Goal: Task Accomplishment & Management: Manage account settings

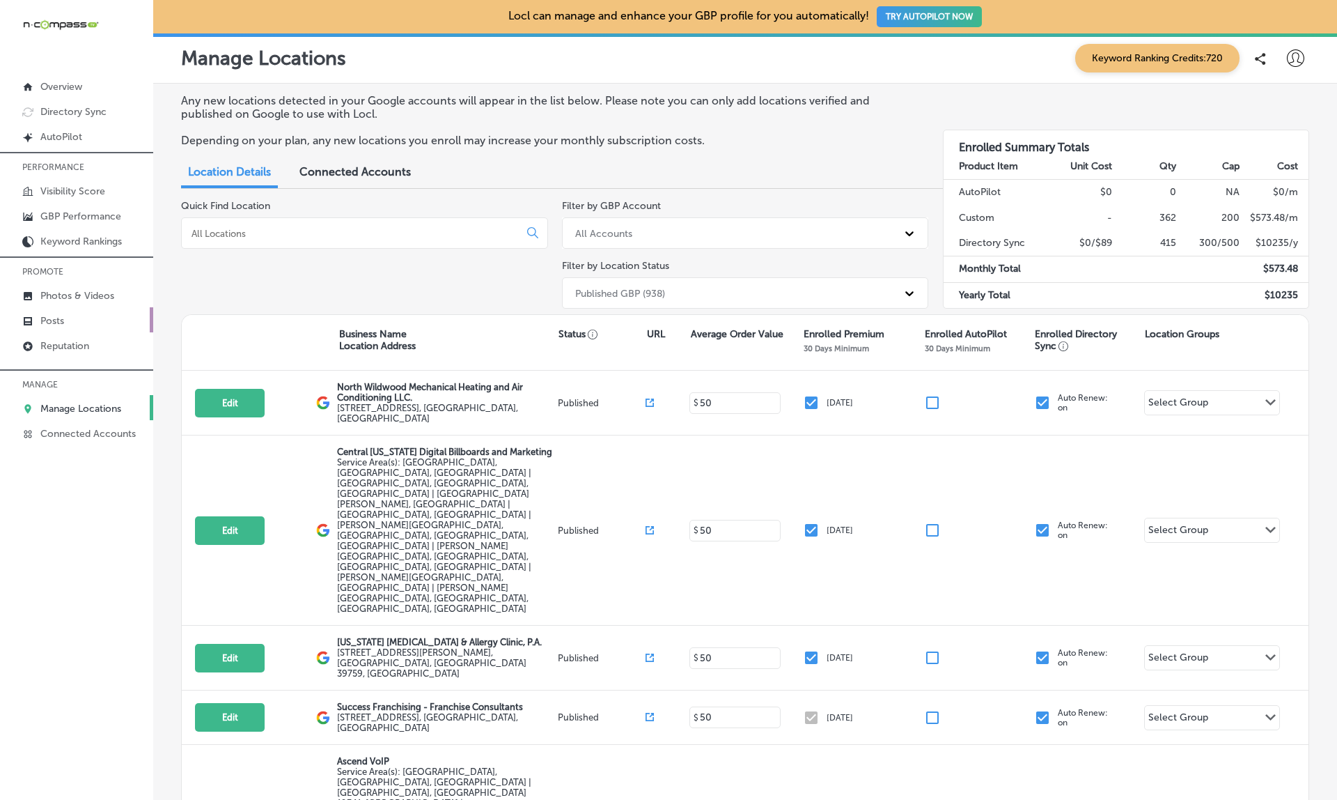
click at [56, 312] on link "Posts" at bounding box center [76, 319] width 153 height 25
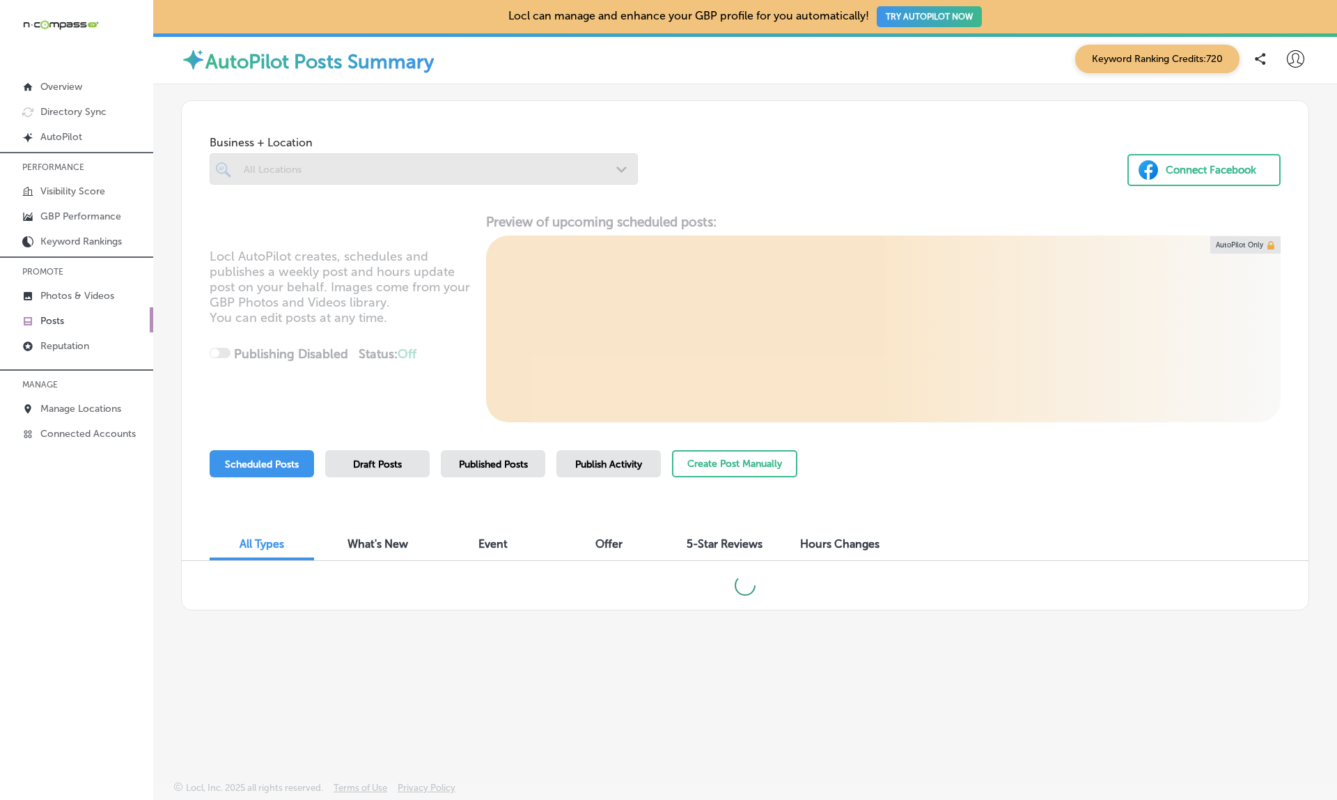
click at [56, 312] on link "Posts" at bounding box center [76, 319] width 153 height 25
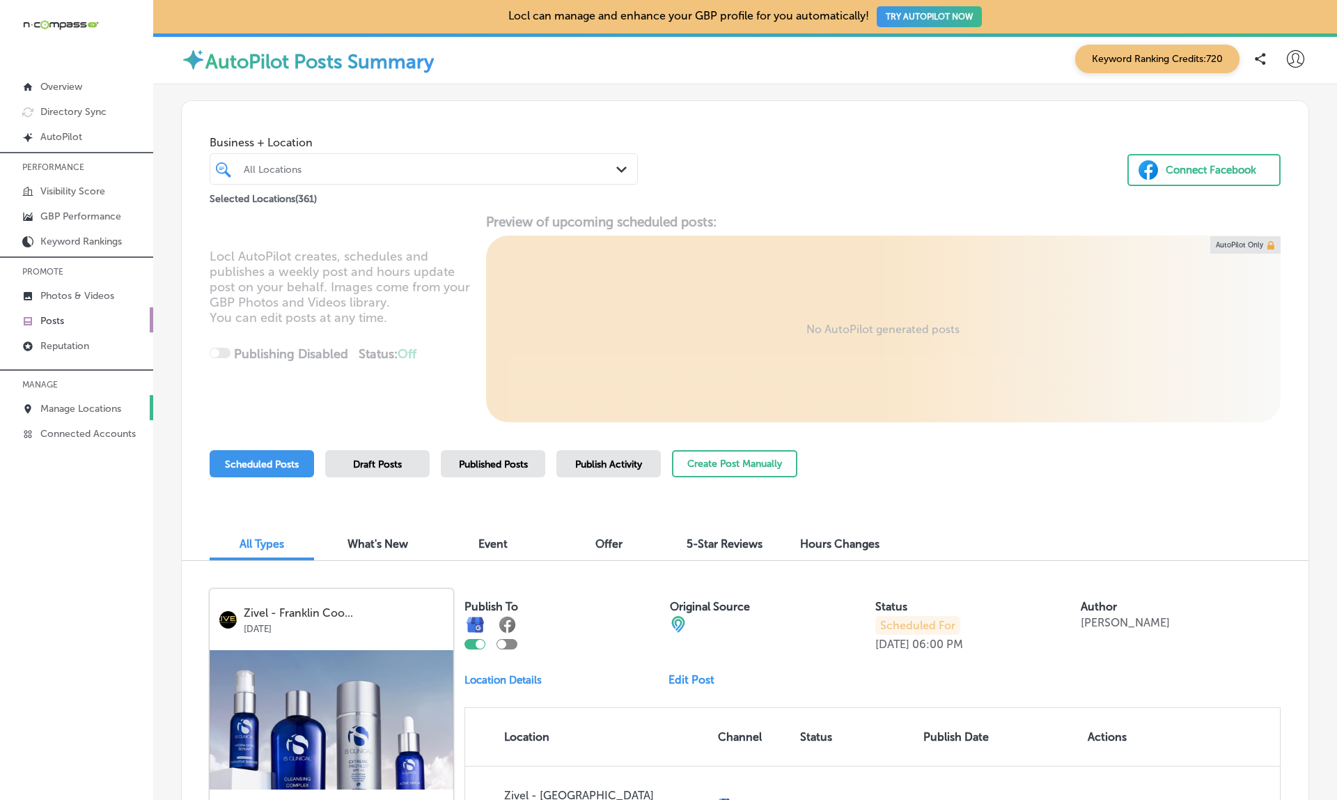
click at [56, 405] on p "Manage Locations" at bounding box center [80, 409] width 81 height 12
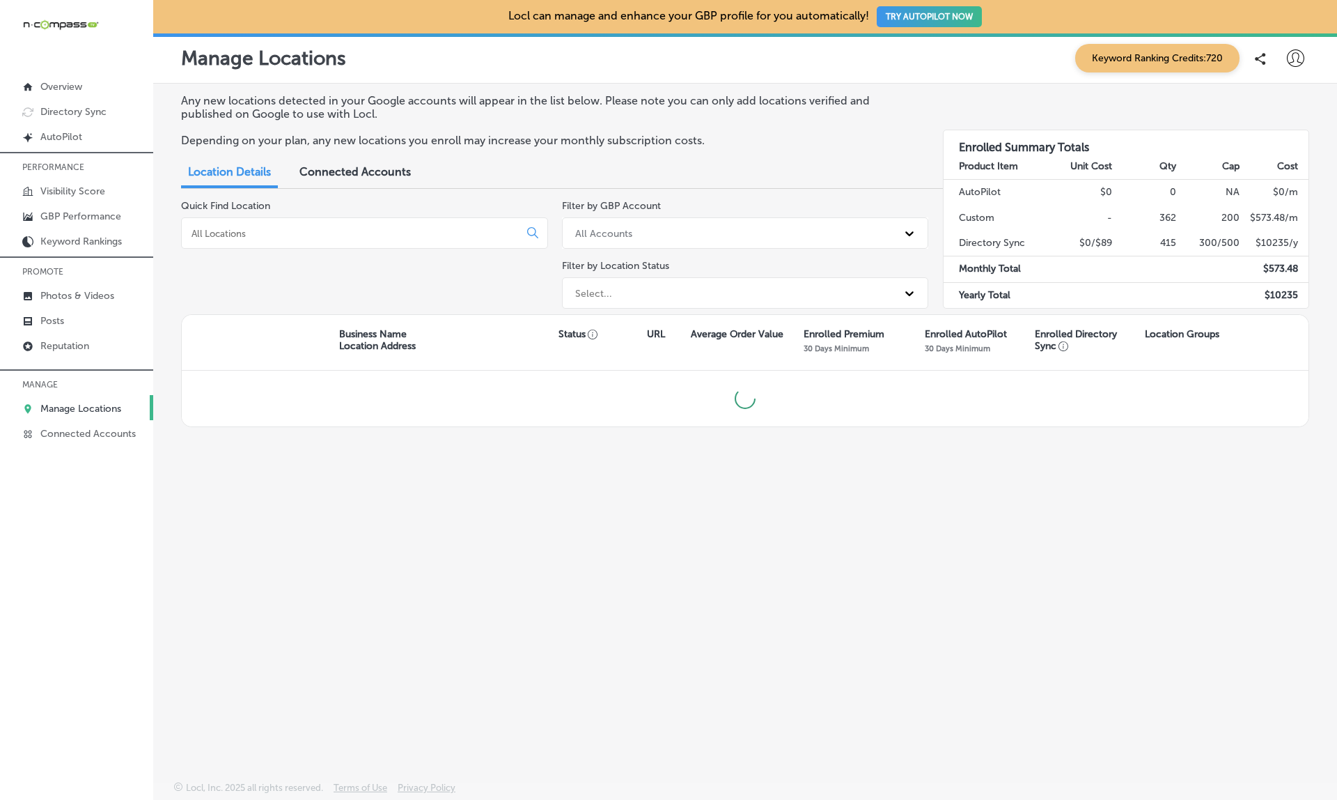
click at [313, 229] on input at bounding box center [353, 233] width 326 height 13
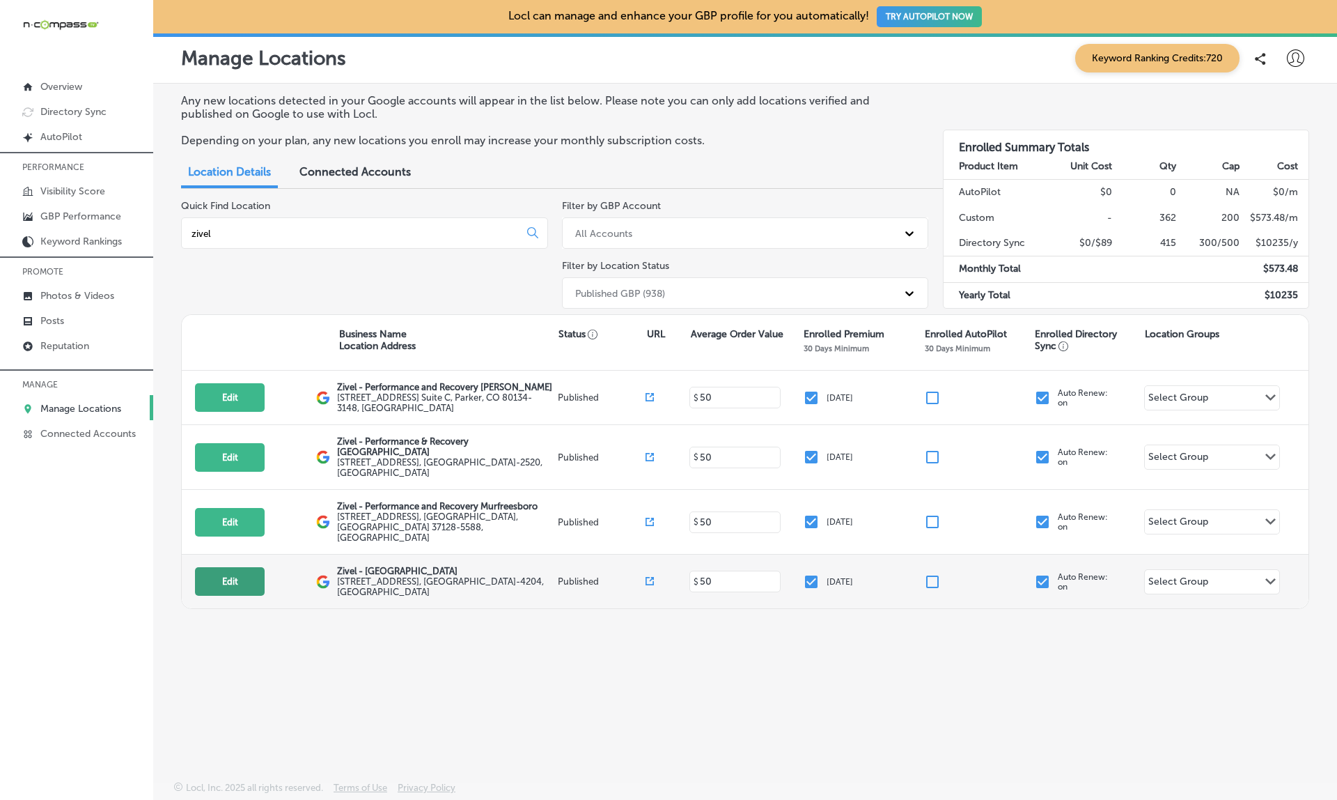
type input "zivel"
click at [241, 567] on button "Edit" at bounding box center [230, 581] width 70 height 29
select select "US"
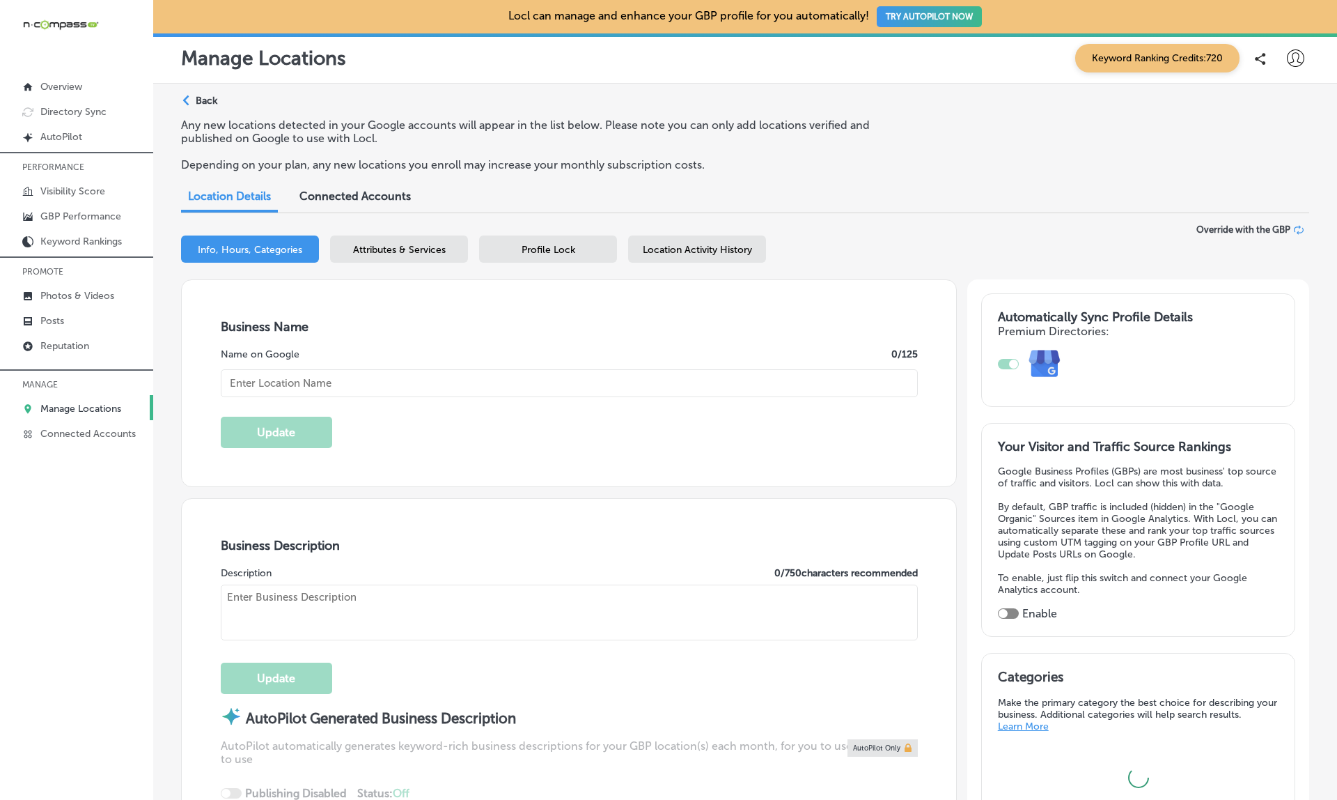
type input "Zivel - [GEOGRAPHIC_DATA]"
type textarea "Zivel - [GEOGRAPHIC_DATA] offers advanced performance and recovery services to …"
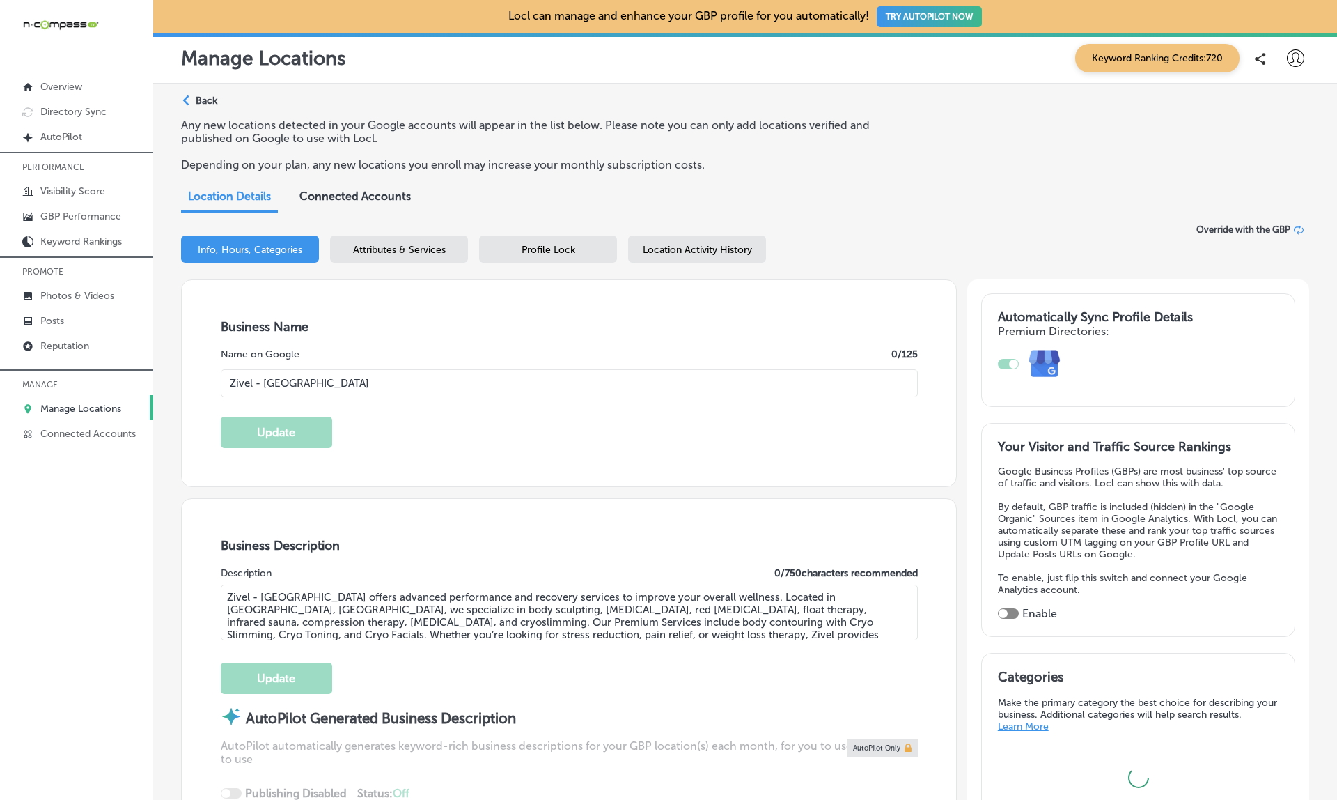
type input "[STREET_ADDRESS]"
type input "Franklin"
type input "37067-4204"
type input "US"
type input "[URL][DOMAIN_NAME]"
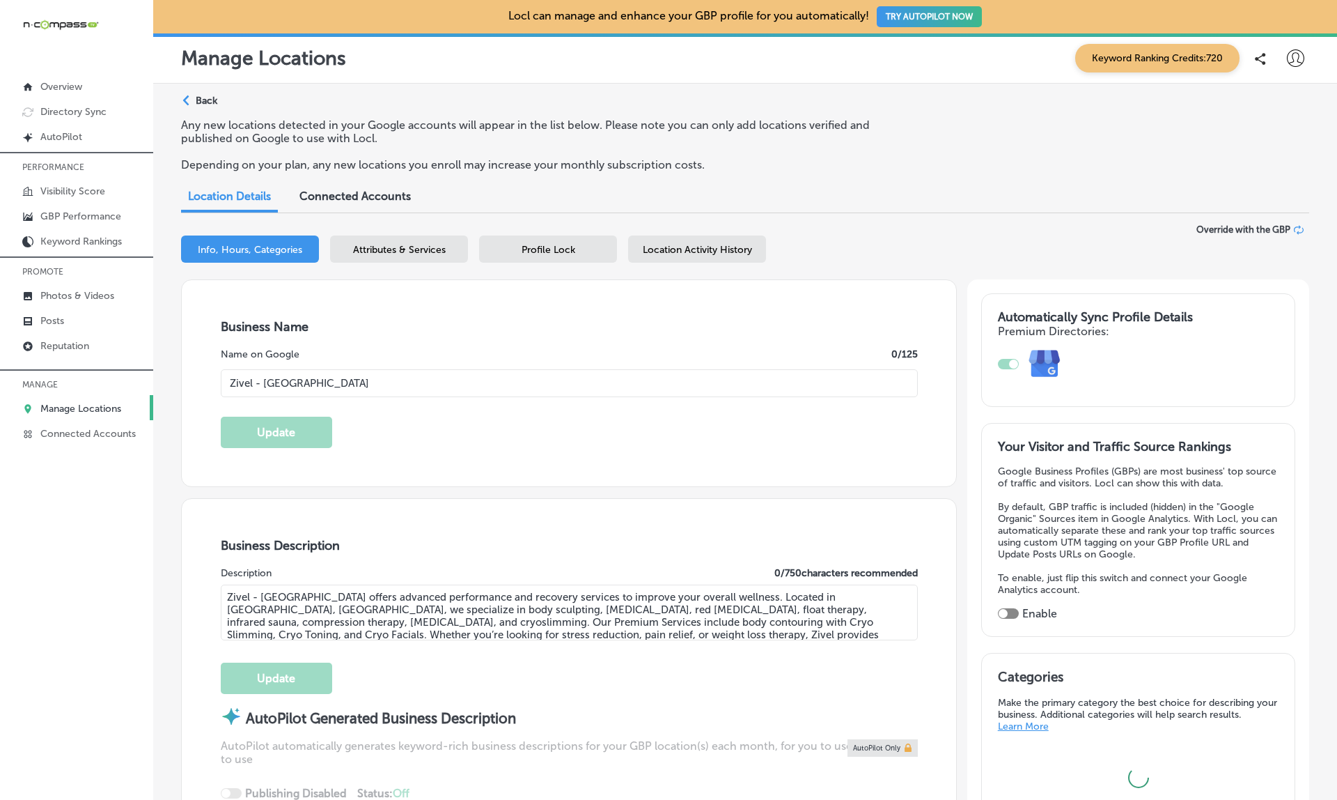
type input "[PHONE_NUMBER]"
checkbox input "true"
